Goal: Task Accomplishment & Management: Use online tool/utility

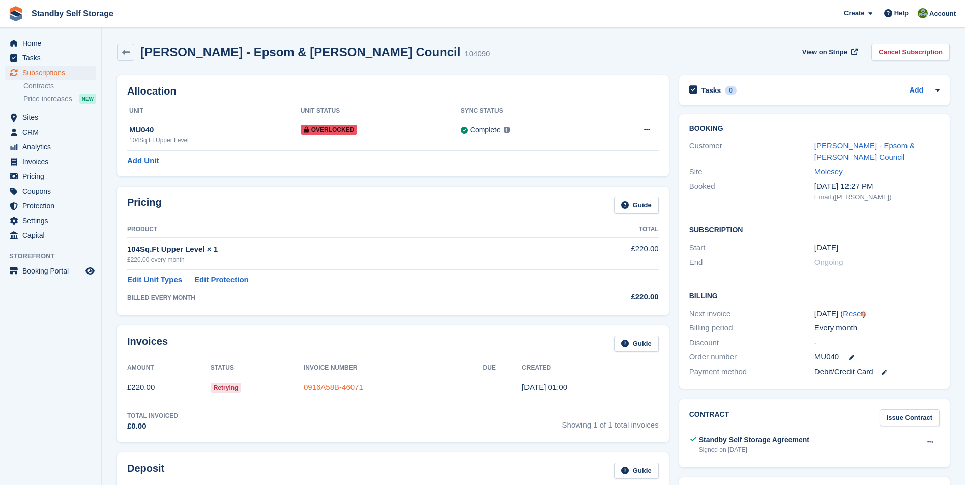
click at [337, 385] on link "0916A58B-46071" at bounding box center [334, 387] width 60 height 9
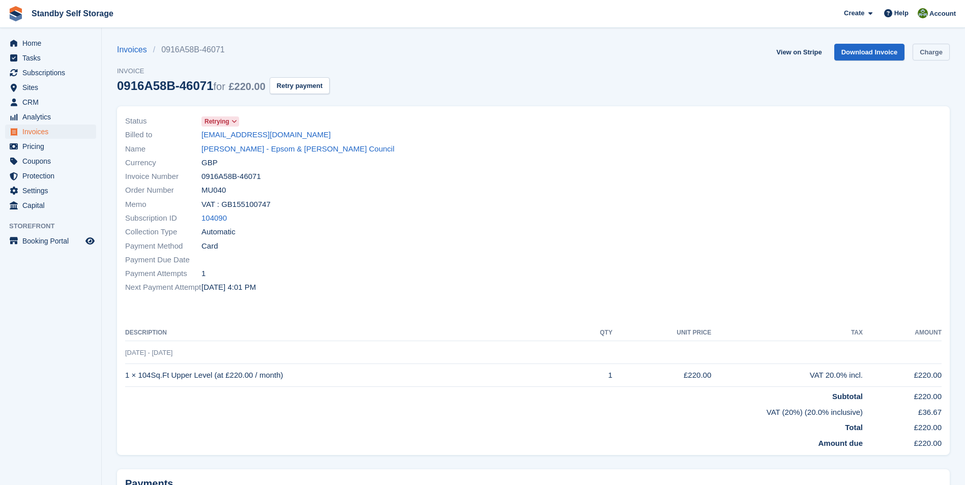
click at [920, 53] on link "Charge" at bounding box center [931, 52] width 37 height 17
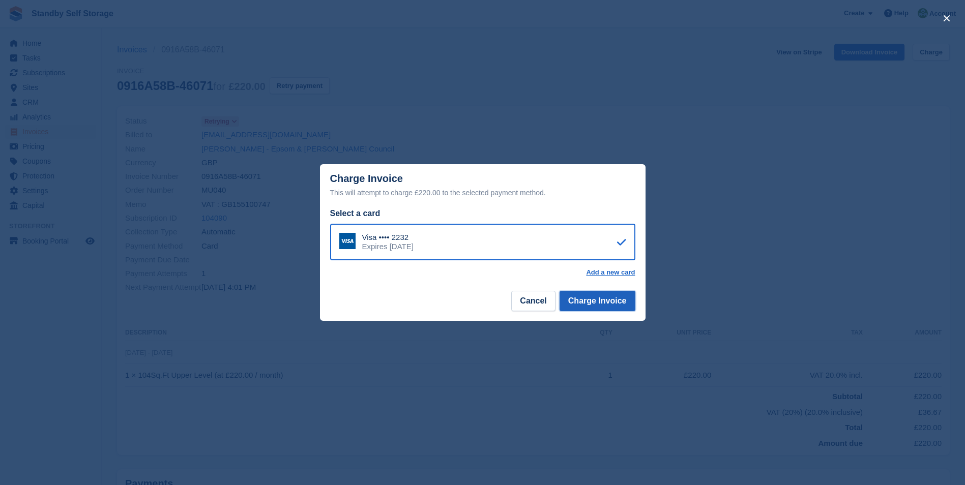
click at [585, 310] on button "Charge Invoice" at bounding box center [598, 301] width 76 height 20
